Goal: Find specific page/section: Find specific page/section

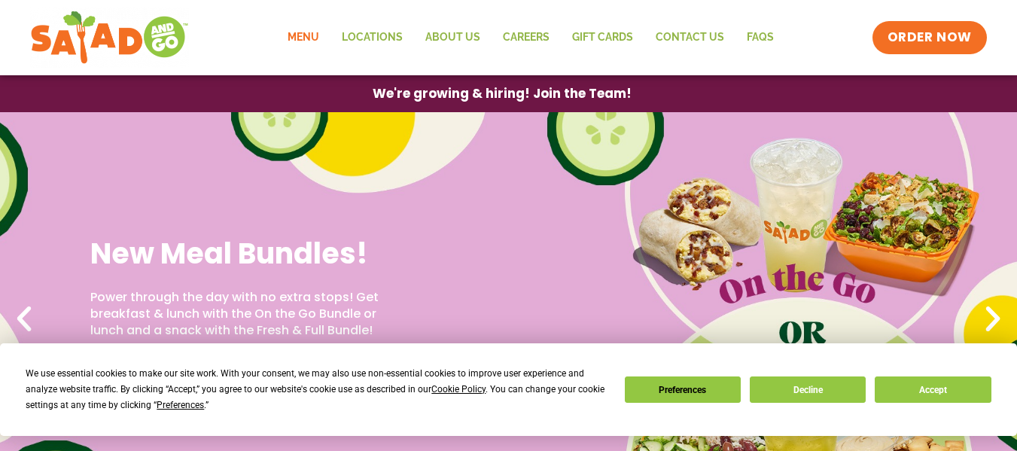
click at [315, 31] on link "Menu" at bounding box center [303, 37] width 54 height 35
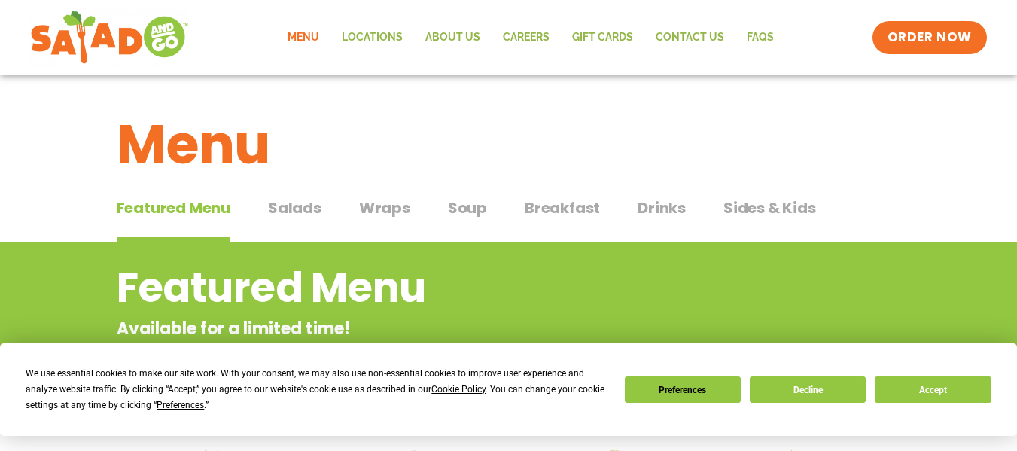
click at [302, 206] on span "Salads" at bounding box center [294, 207] width 53 height 23
